Goal: Transaction & Acquisition: Purchase product/service

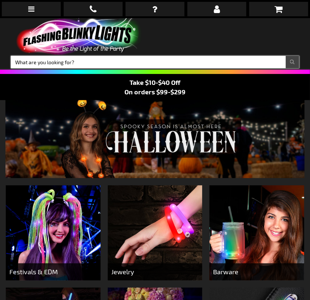
click at [147, 64] on input "Search" at bounding box center [155, 62] width 289 height 12
type input "10687"
click at [286, 56] on button "Search" at bounding box center [292, 62] width 13 height 12
drag, startPoint x: 35, startPoint y: 63, endPoint x: -47, endPoint y: 74, distance: 82.2
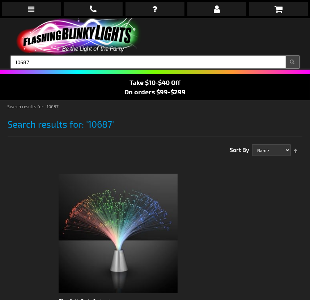
drag, startPoint x: 59, startPoint y: 58, endPoint x: -34, endPoint y: 65, distance: 93.8
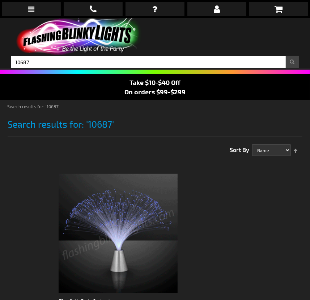
type input "10687"
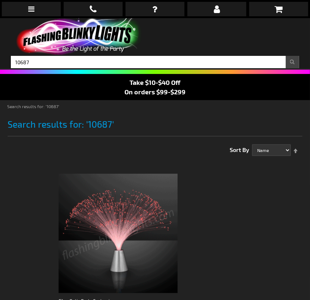
click at [171, 212] on img at bounding box center [118, 233] width 119 height 119
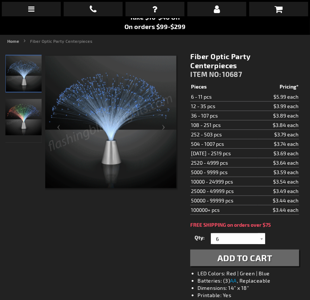
scroll to position [66, 0]
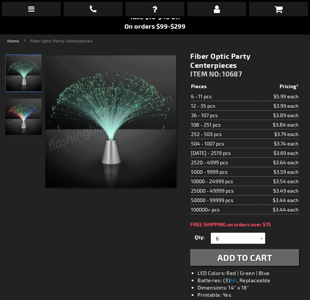
click at [32, 112] on img "Fiber Optic Party Centerpieces" at bounding box center [23, 117] width 36 height 36
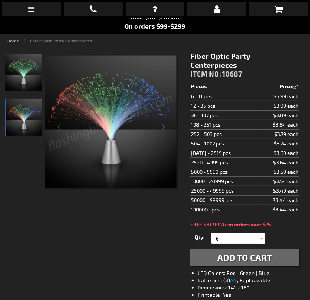
click at [32, 65] on img "Fiber Optic Party Centerpieces" at bounding box center [23, 72] width 36 height 36
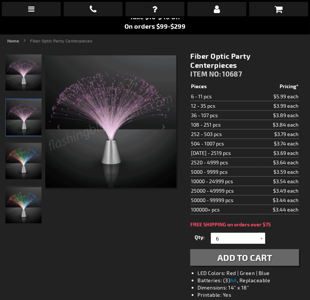
click at [26, 117] on img "Fiber Optic Party Centerpieces" at bounding box center [24, 117] width 36 height 36
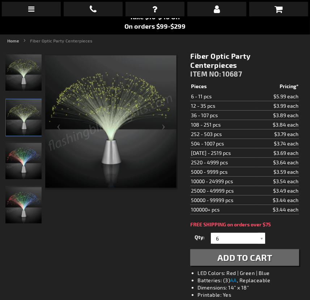
click at [29, 166] on img "Fiber Optic Party Centerpieces" at bounding box center [23, 161] width 36 height 36
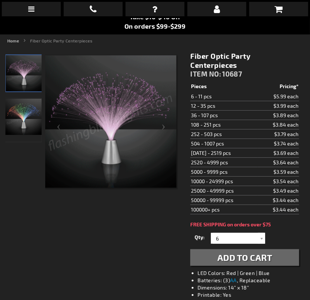
click at [26, 117] on img "Fiber Optic Party Centerpieces" at bounding box center [23, 117] width 36 height 36
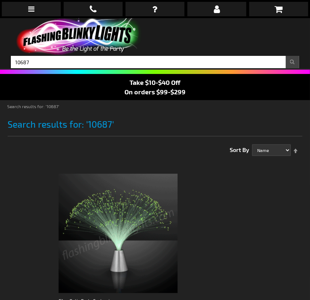
scroll to position [33, 0]
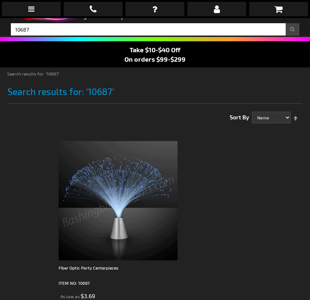
click at [134, 205] on img at bounding box center [118, 200] width 119 height 119
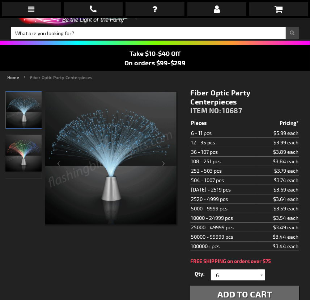
scroll to position [33, 0]
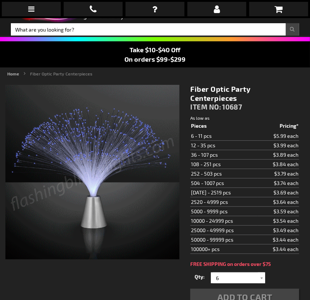
scroll to position [33, 0]
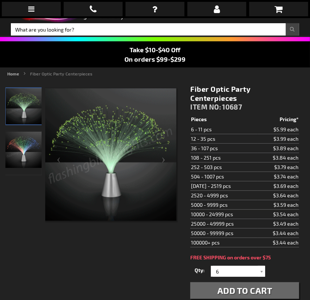
click at [20, 151] on img "Fiber Optic Party Centerpieces" at bounding box center [23, 150] width 36 height 36
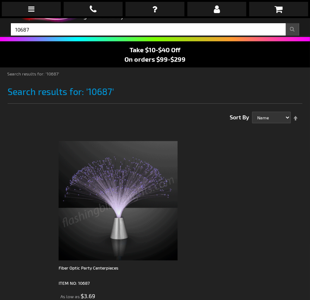
click at [133, 13] on link at bounding box center [155, 9] width 59 height 14
